Goal: Information Seeking & Learning: Find contact information

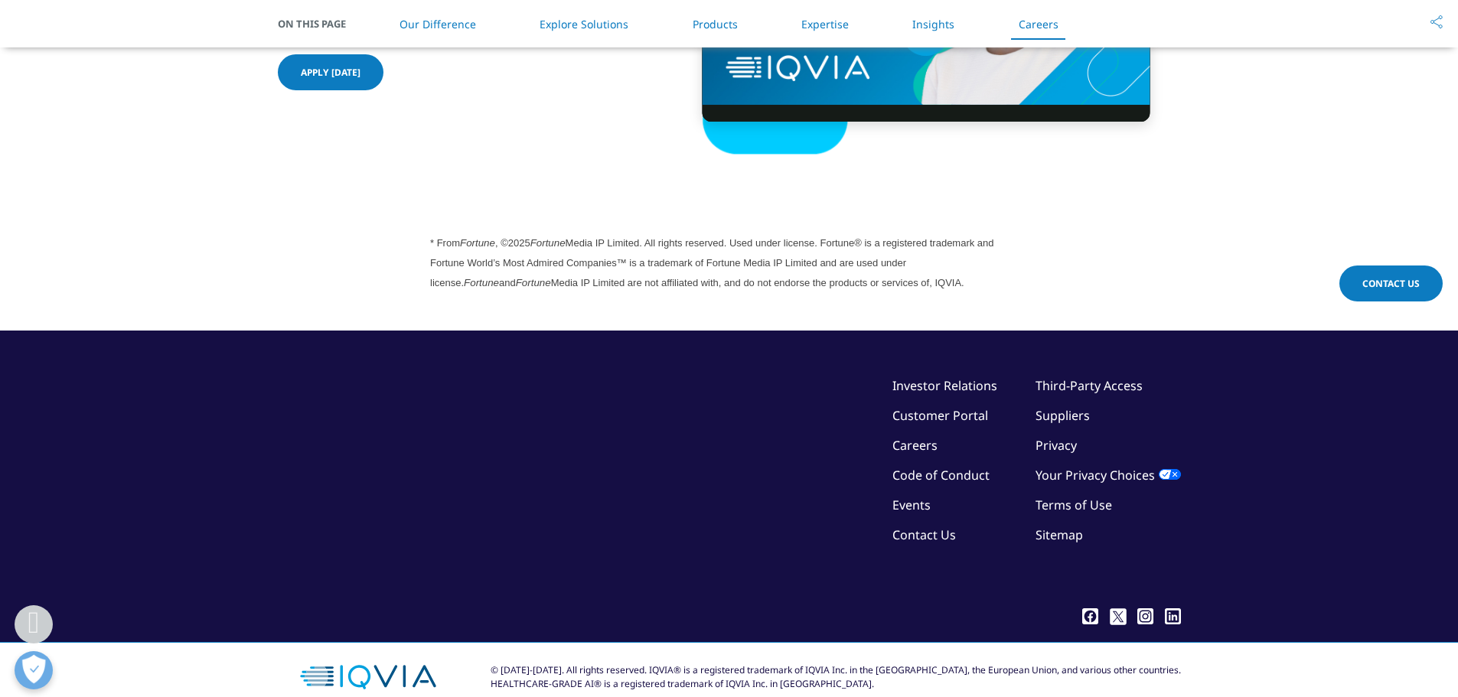
scroll to position [4164, 0]
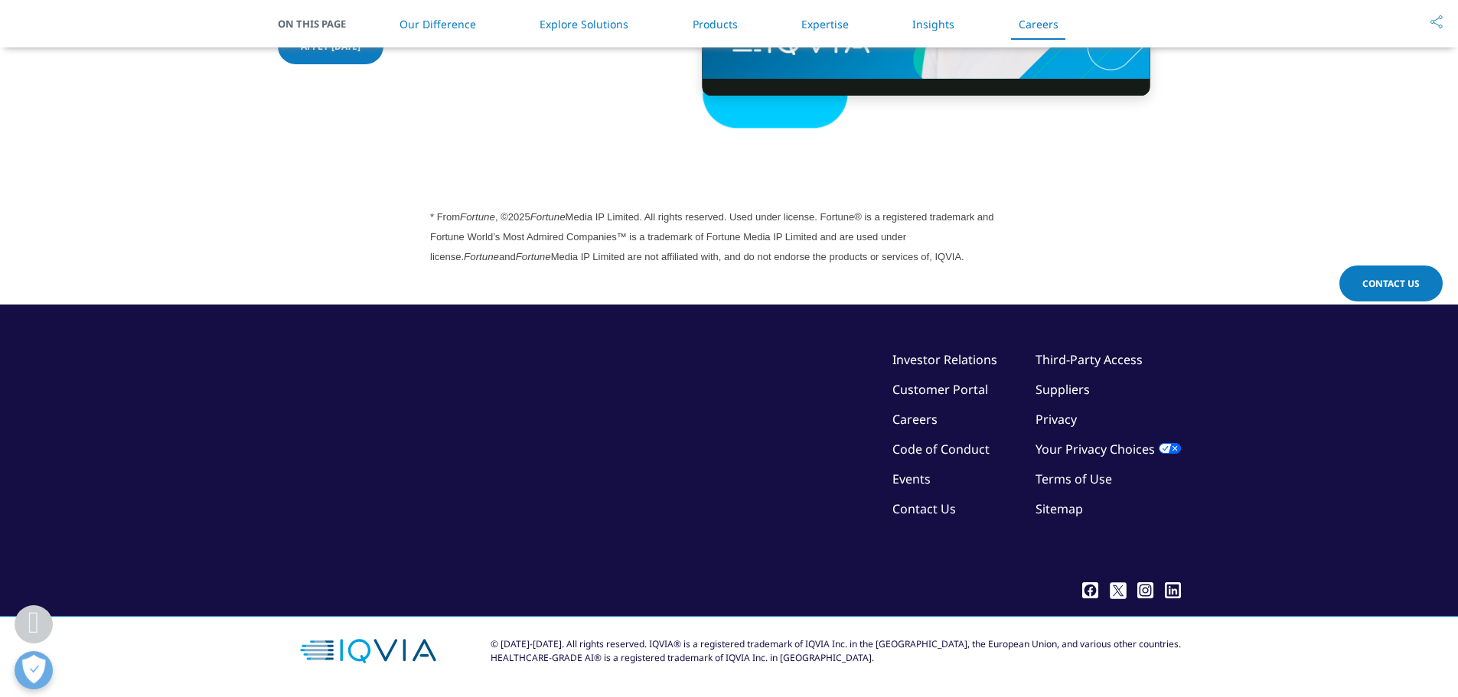
click at [1089, 591] on icon at bounding box center [1090, 591] width 16 height 16
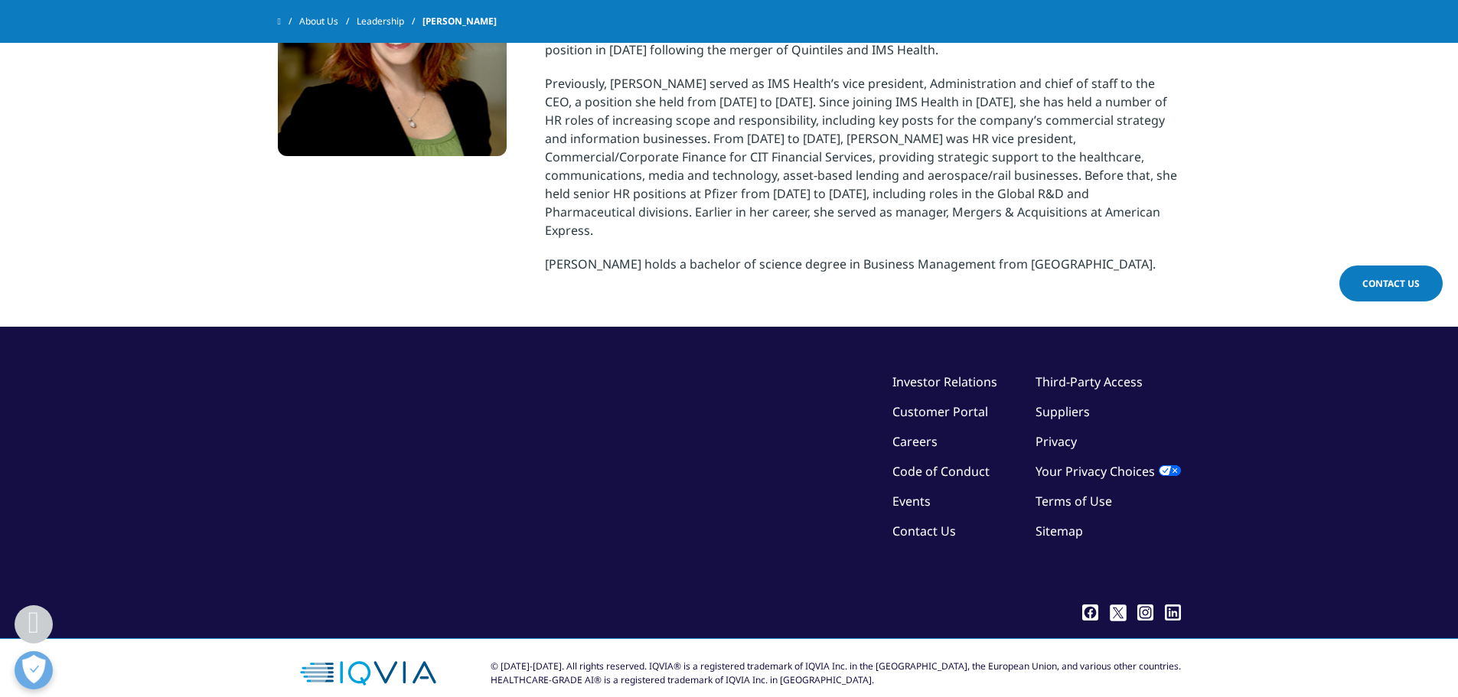
scroll to position [472, 0]
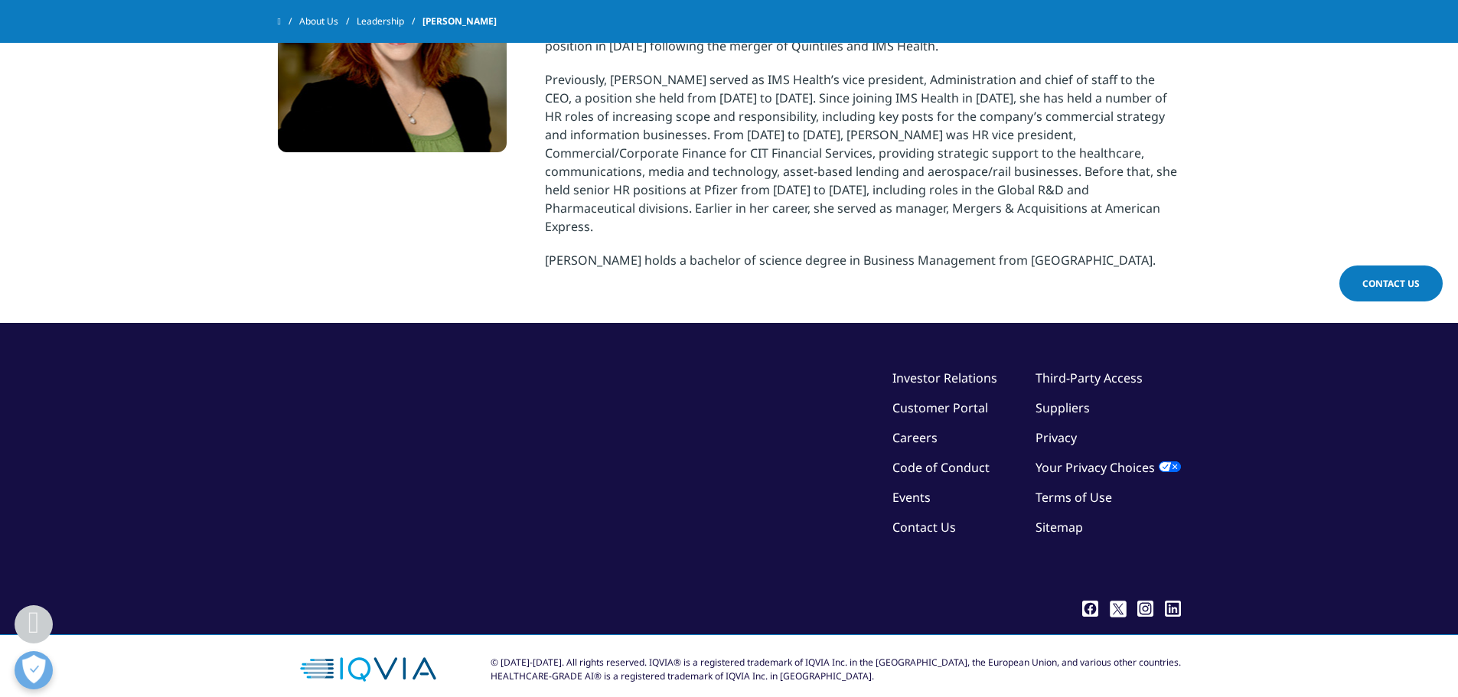
click at [912, 519] on link "Contact Us" at bounding box center [925, 527] width 64 height 17
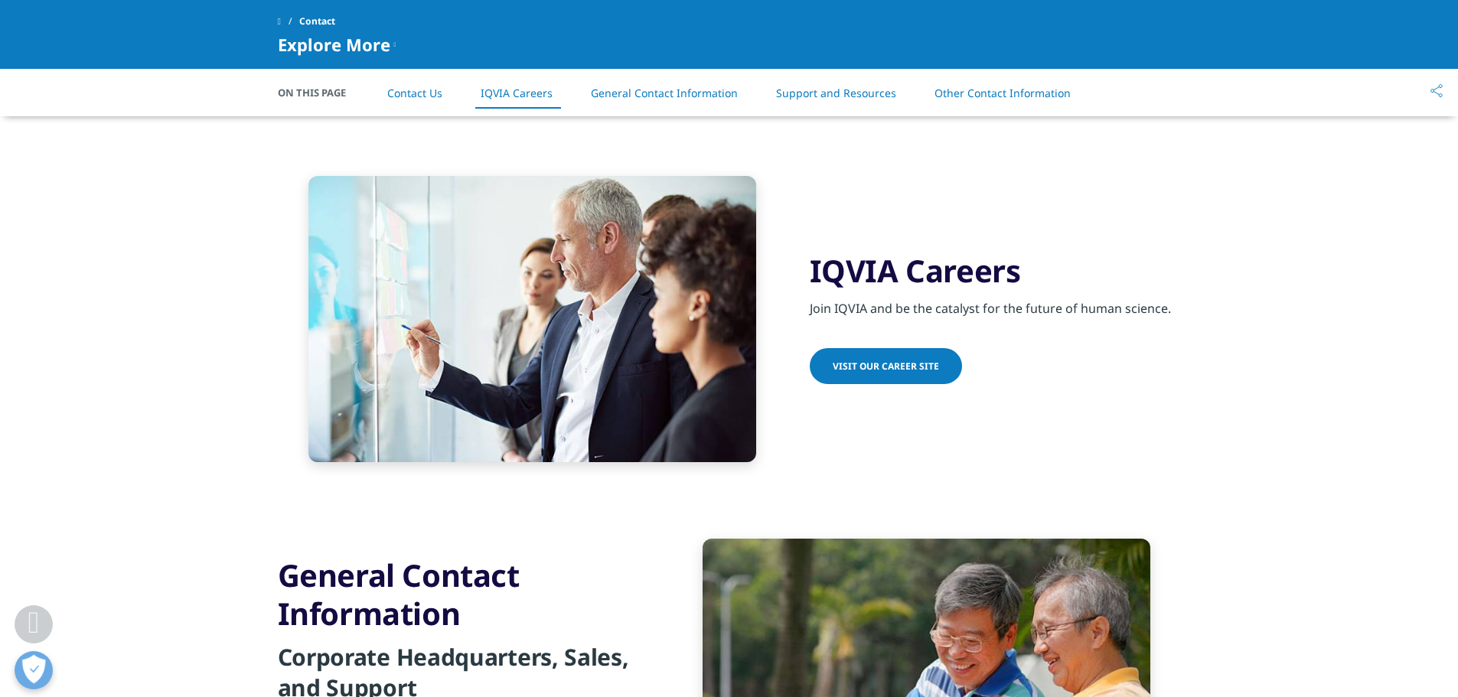
scroll to position [1531, 0]
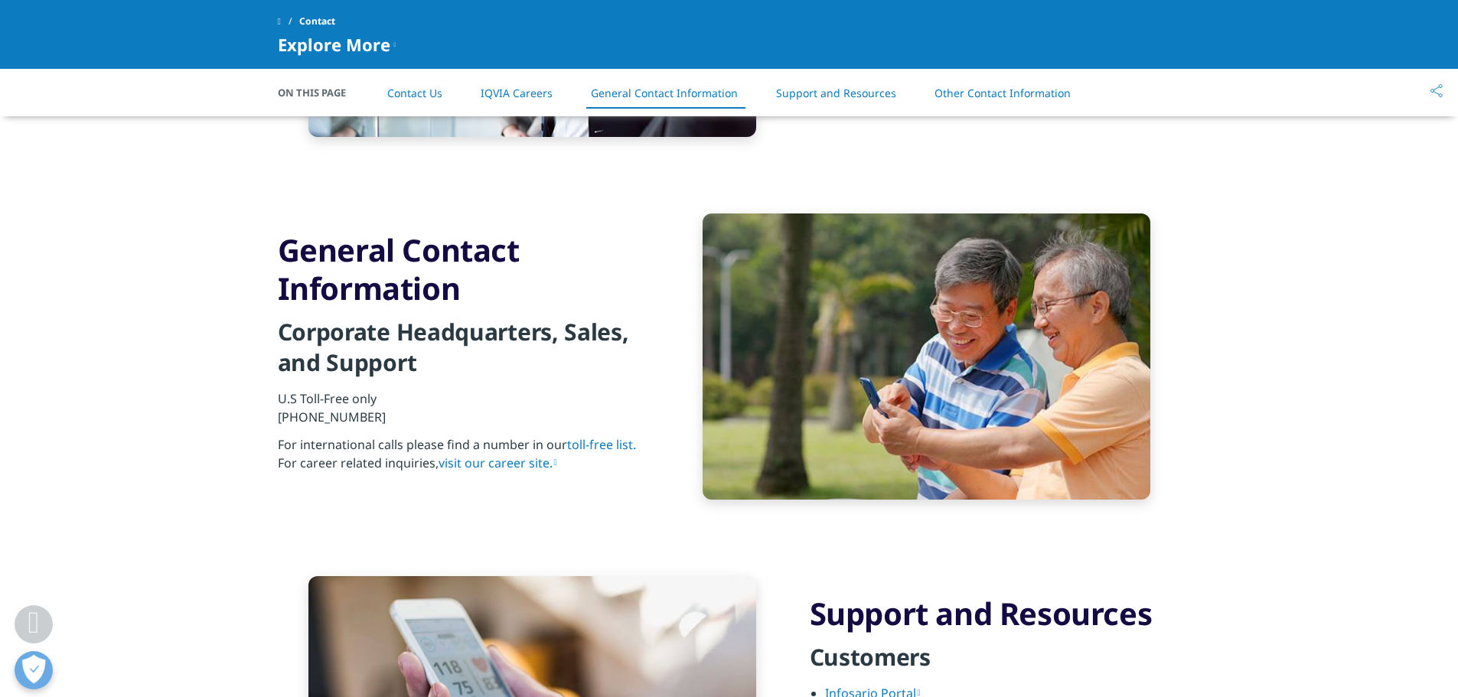
drag, startPoint x: 380, startPoint y: 423, endPoint x: 300, endPoint y: 426, distance: 80.4
click at [299, 425] on p "U.S Toll-Free only +1 866 267 4479" at bounding box center [463, 413] width 371 height 46
click at [296, 415] on p "U.S Toll-Free only +1 866 267 4479" at bounding box center [463, 413] width 371 height 46
drag, startPoint x: 296, startPoint y: 415, endPoint x: 376, endPoint y: 422, distance: 79.9
click at [376, 422] on p "U.S Toll-Free only +1 866 267 4479" at bounding box center [463, 413] width 371 height 46
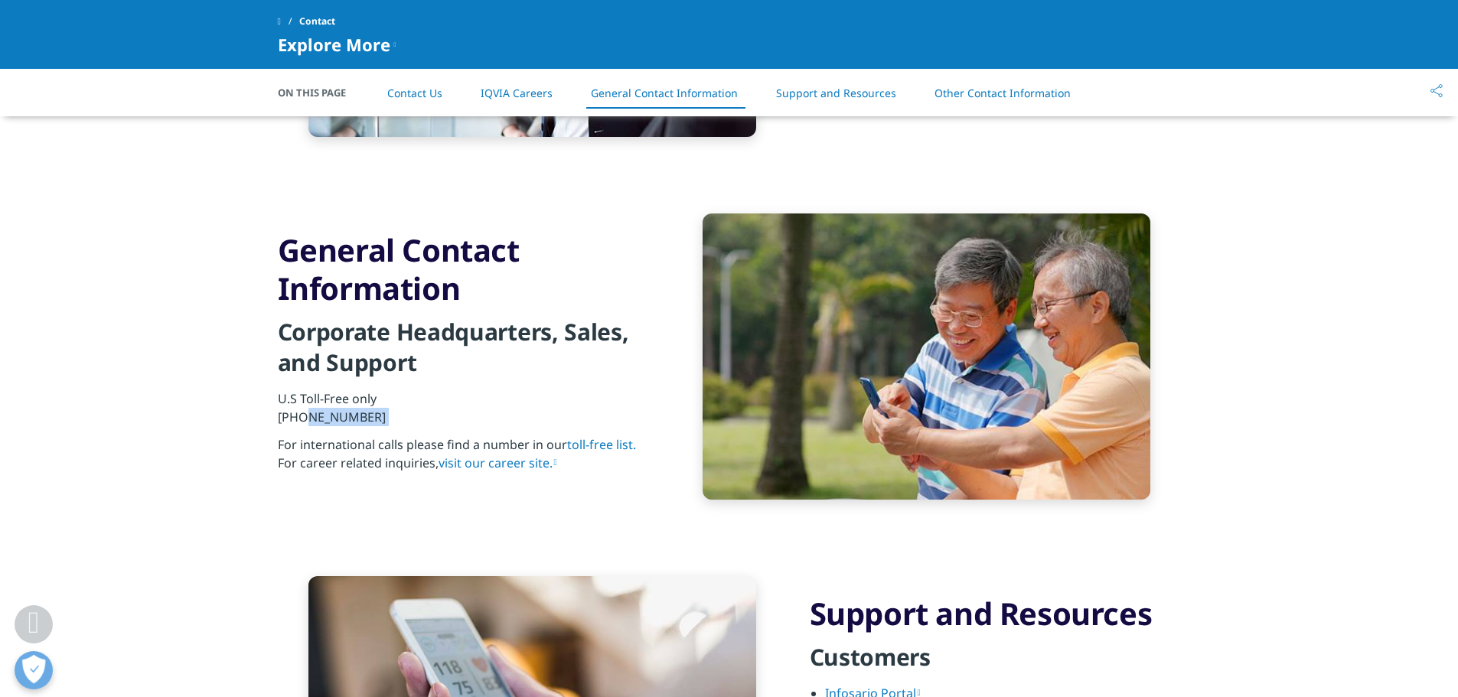
copy div "866 267 4479"
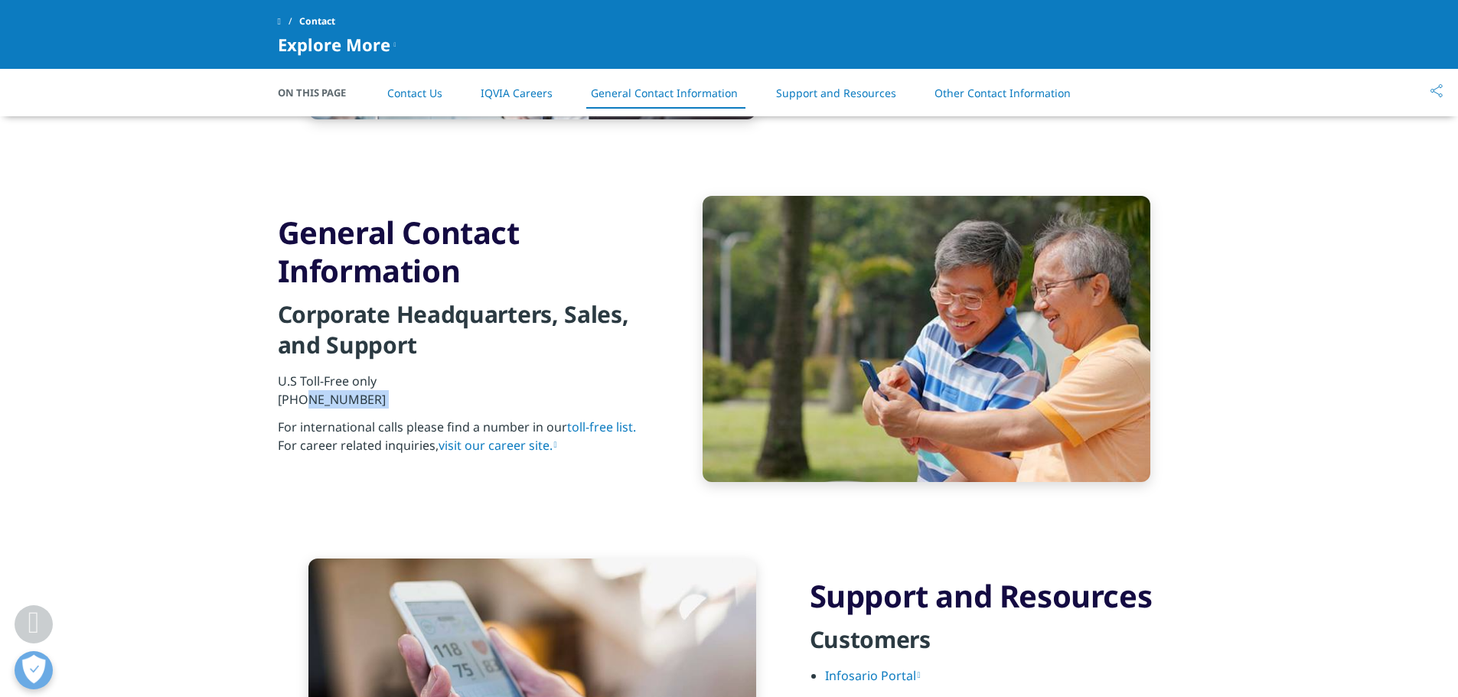
scroll to position [1837, 0]
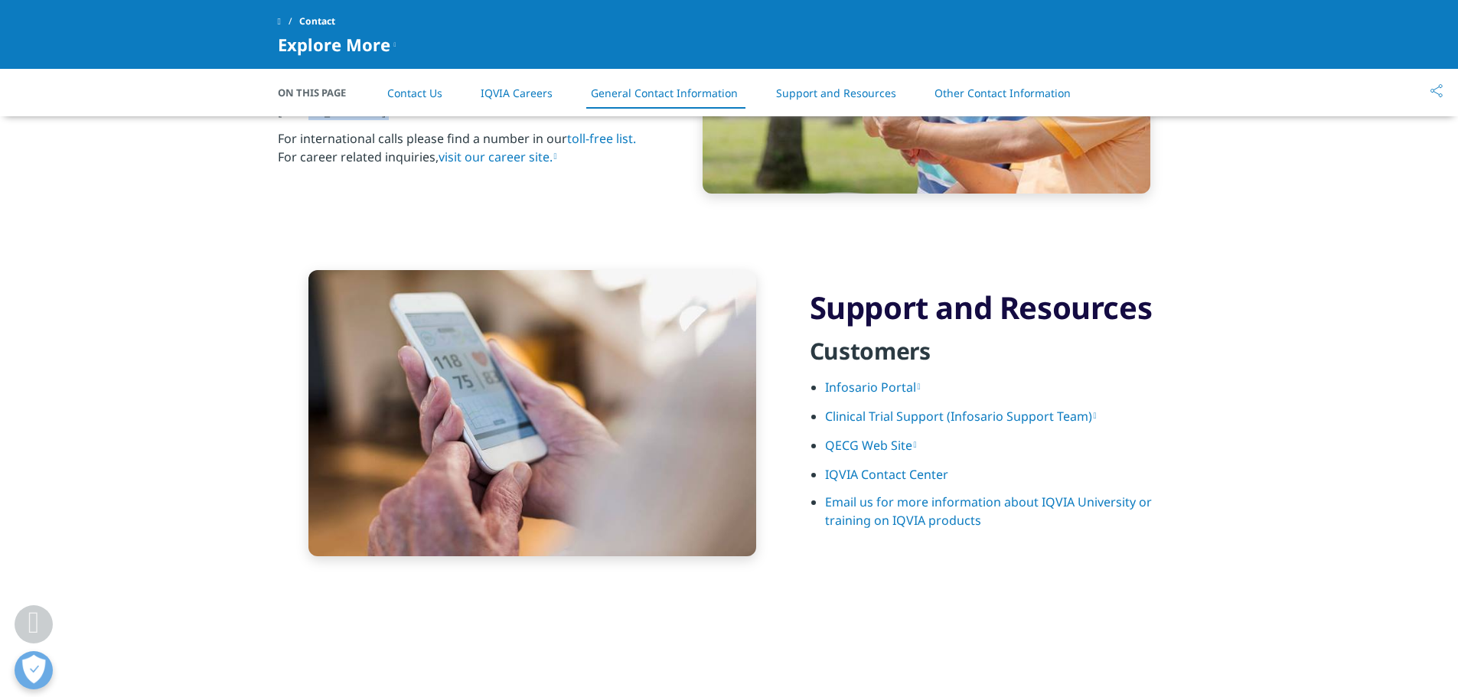
click at [927, 472] on link "IQVIA Contact Center" at bounding box center [886, 474] width 123 height 17
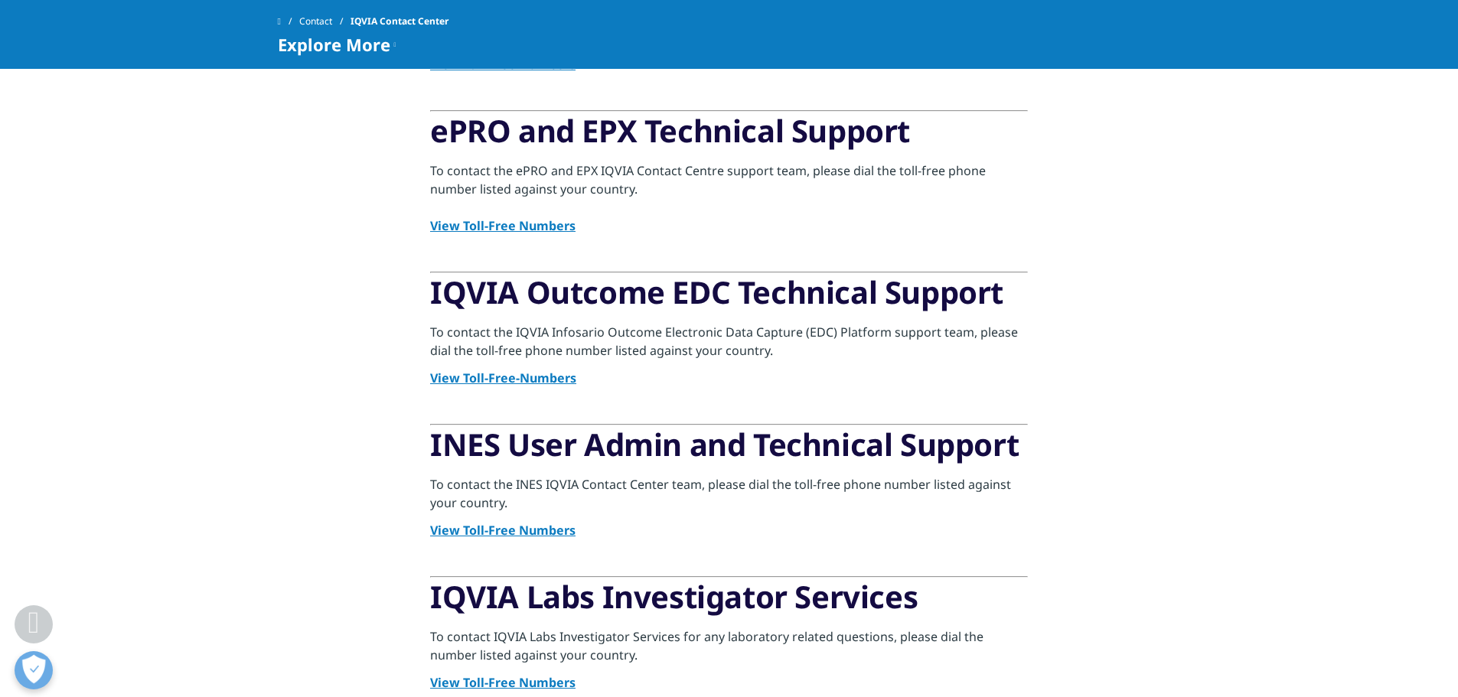
scroll to position [612, 0]
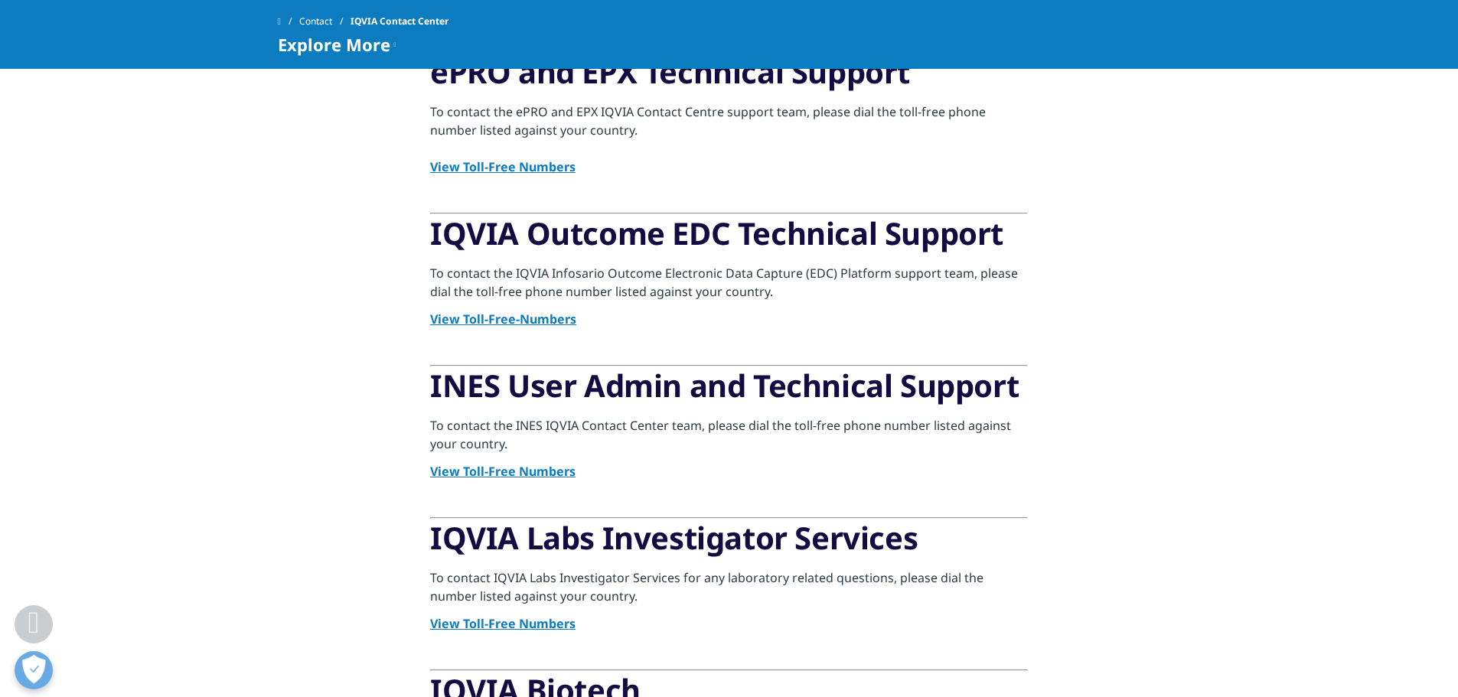
click at [540, 473] on strong "View Toll-Free Numbers" at bounding box center [502, 471] width 145 height 17
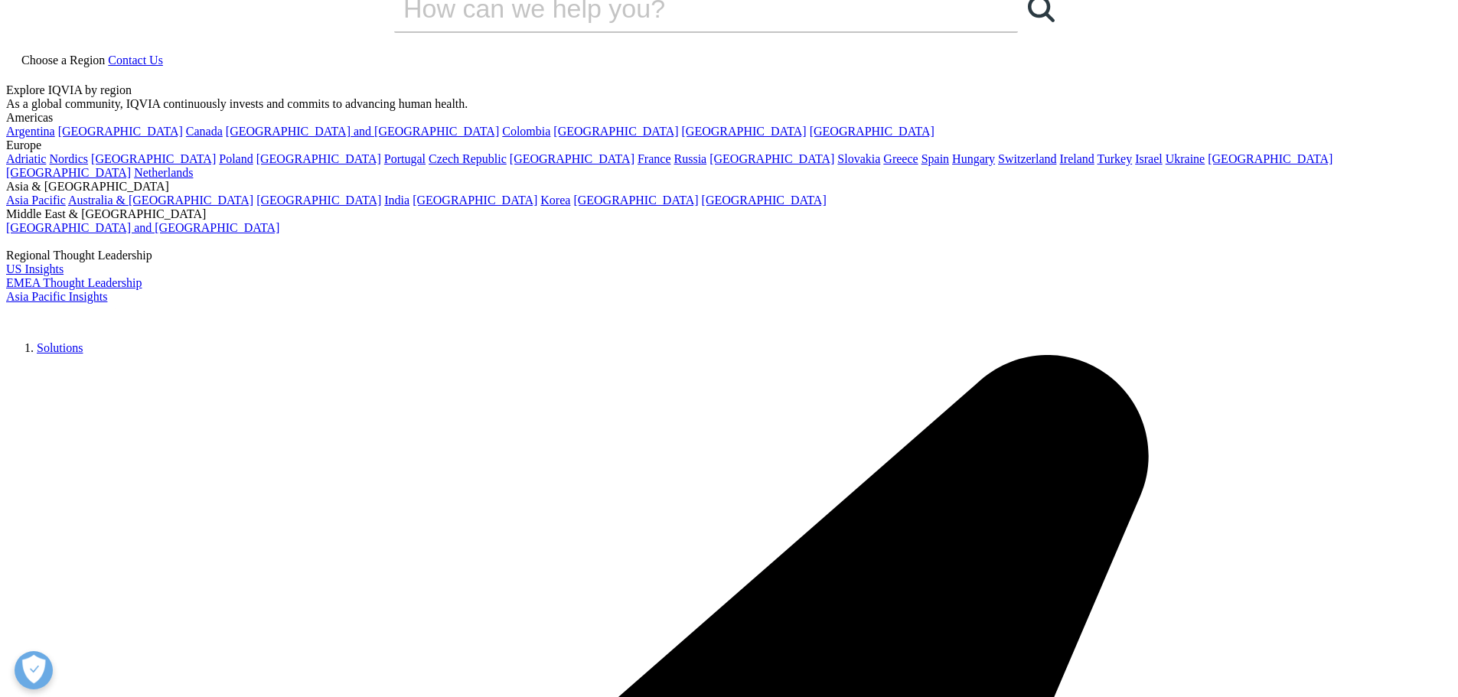
scroll to position [77, 0]
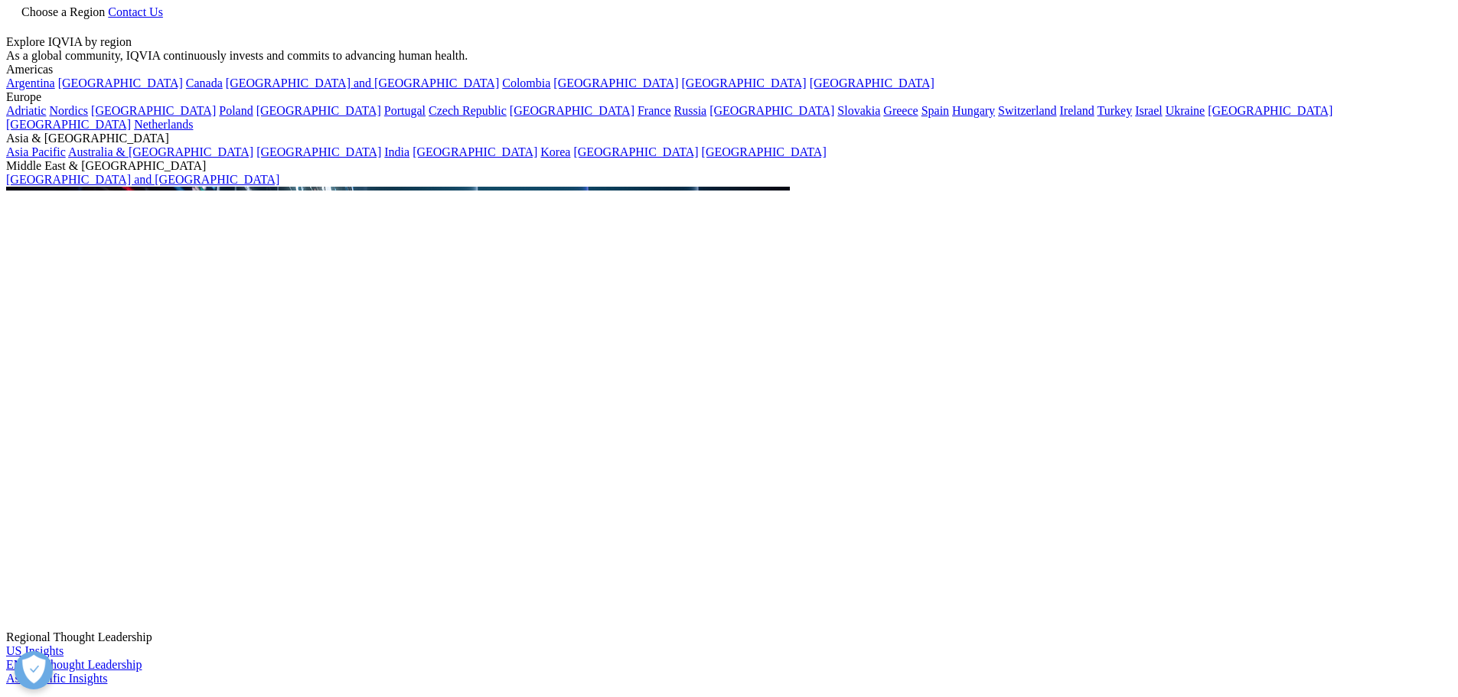
drag, startPoint x: 602, startPoint y: 620, endPoint x: 530, endPoint y: 622, distance: 72.0
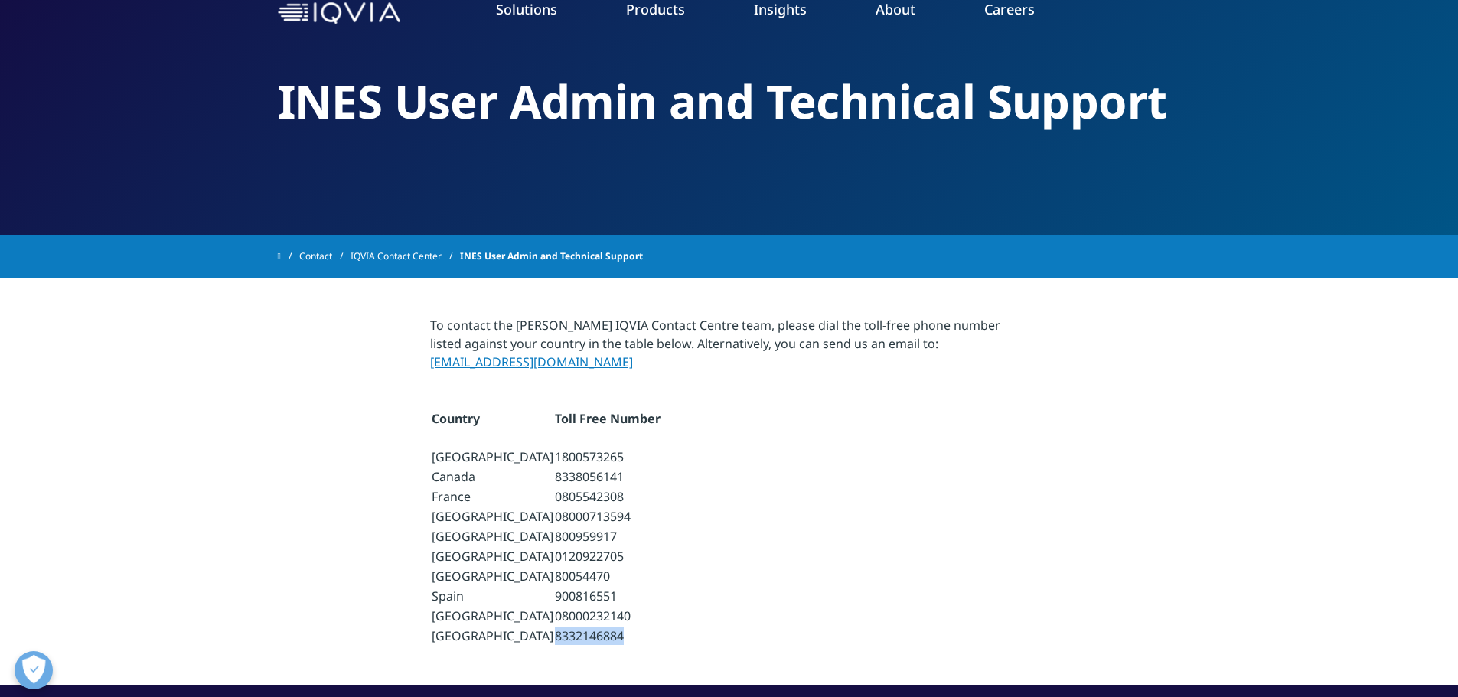
click at [555, 627] on td "8332146884" at bounding box center [608, 636] width 106 height 18
copy td "8332146884"
